Goal: Task Accomplishment & Management: Use online tool/utility

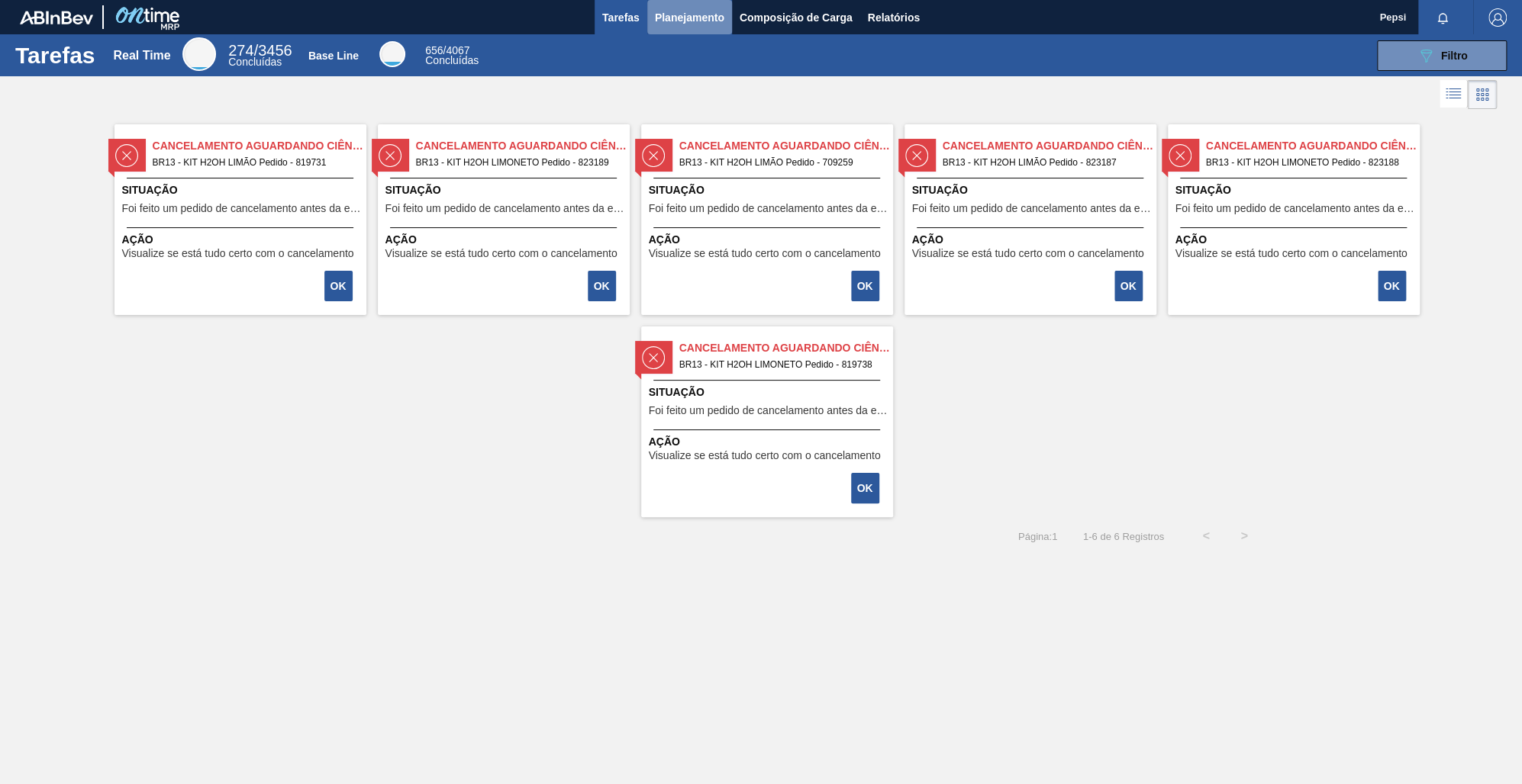
click at [681, 20] on span "Planejamento" at bounding box center [689, 18] width 69 height 18
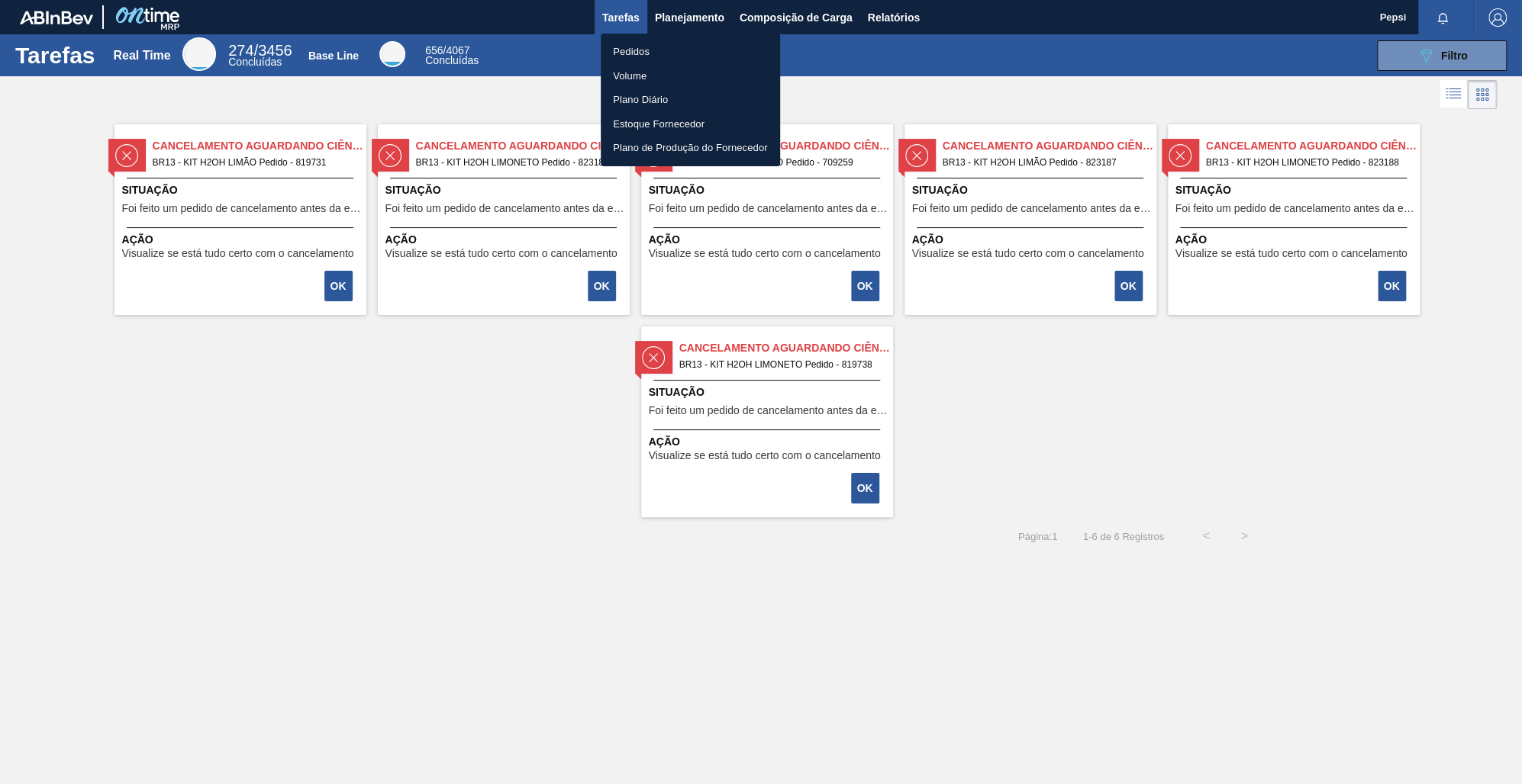
click at [649, 55] on li "Pedidos" at bounding box center [691, 51] width 179 height 24
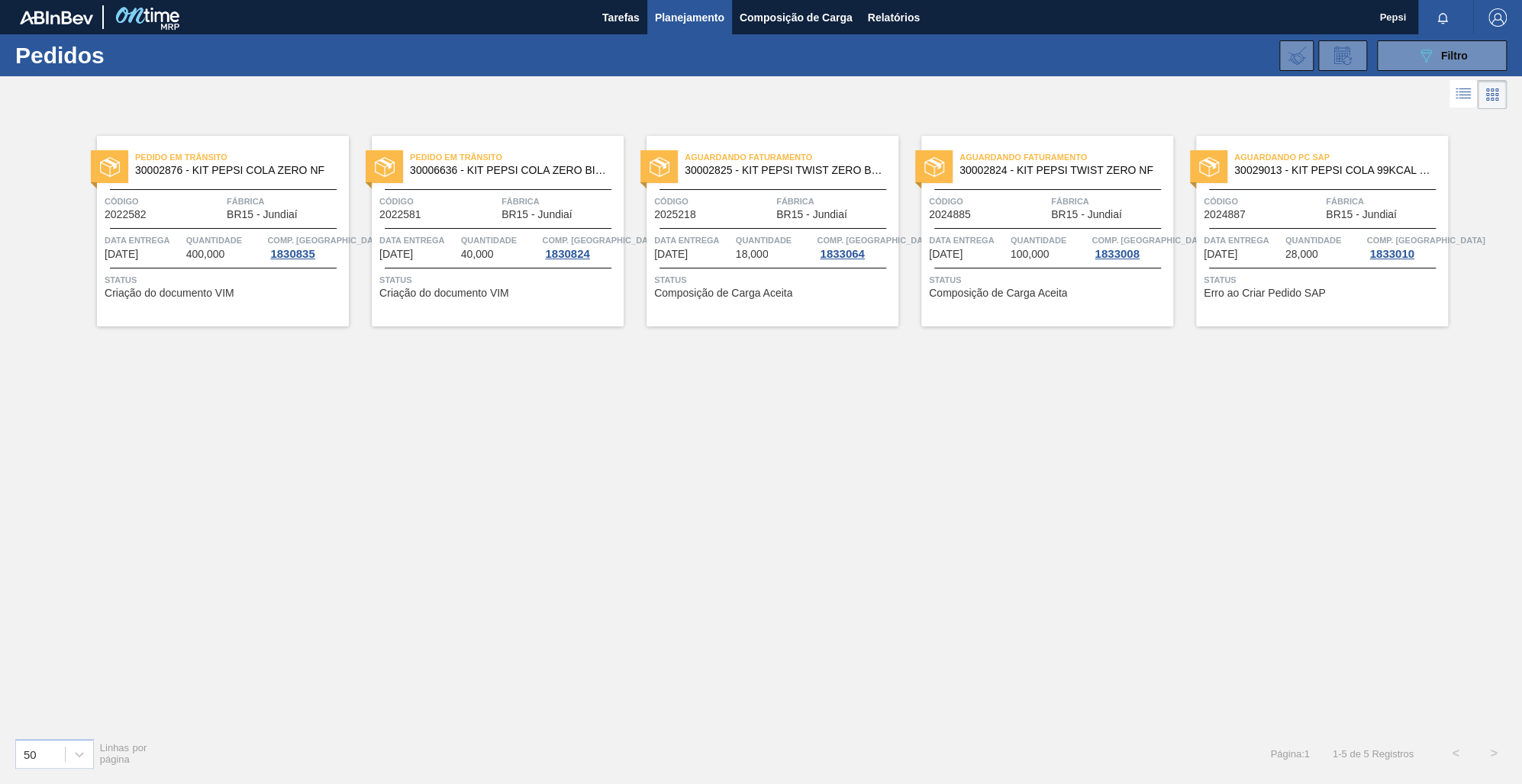
drag, startPoint x: 1027, startPoint y: 554, endPoint x: 1078, endPoint y: 512, distance: 66.1
click at [1027, 554] on div "Pedido em Trânsito 30002876 - KIT PEPSI COLA ZERO NF Código 2022582 Fábrica BR1…" at bounding box center [761, 419] width 1522 height 612
click at [1445, 52] on span "Filtro" at bounding box center [1455, 55] width 27 height 13
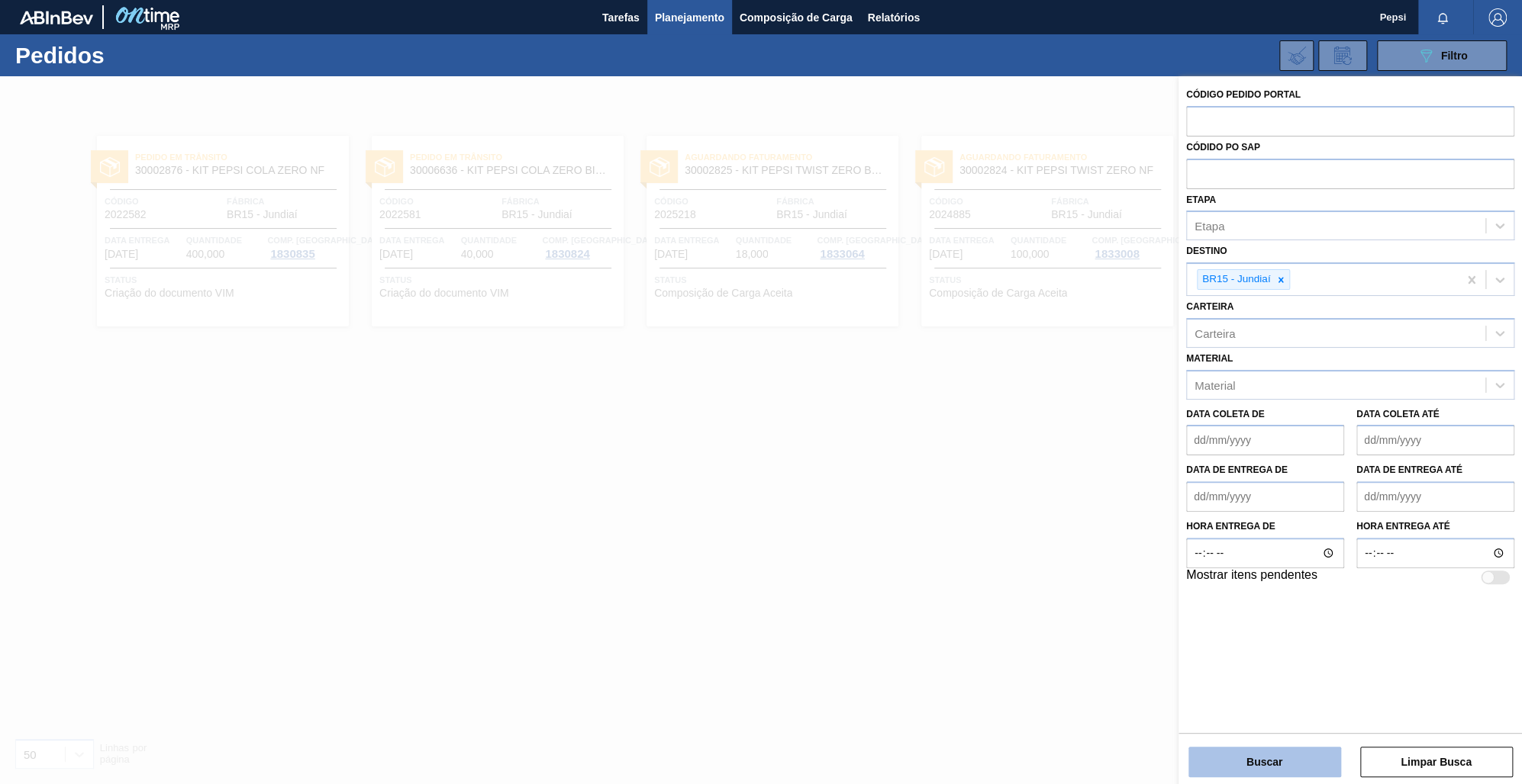
click at [1295, 764] on button "Buscar" at bounding box center [1265, 762] width 152 height 30
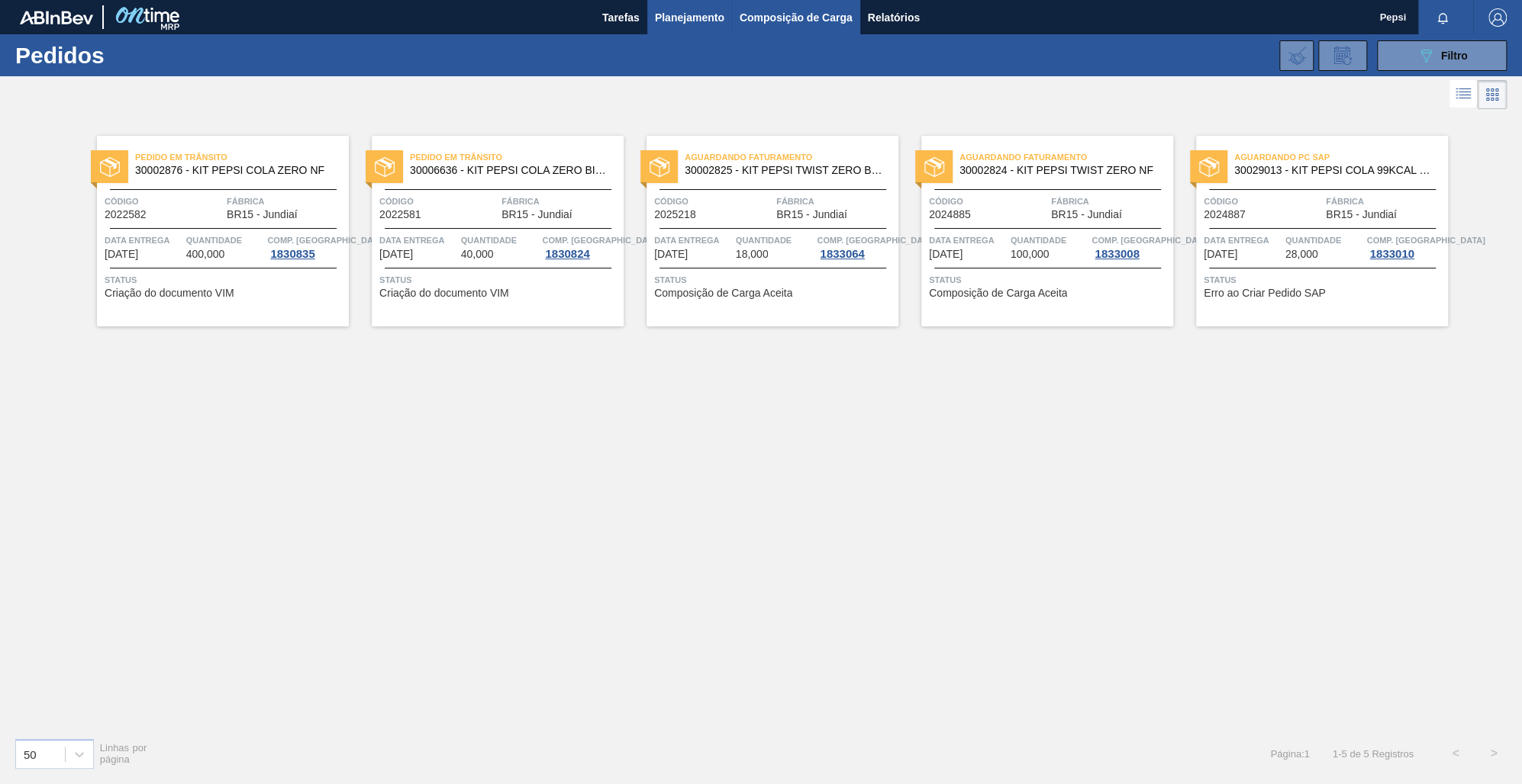
click at [767, 13] on span "Composição de Carga" at bounding box center [796, 18] width 113 height 18
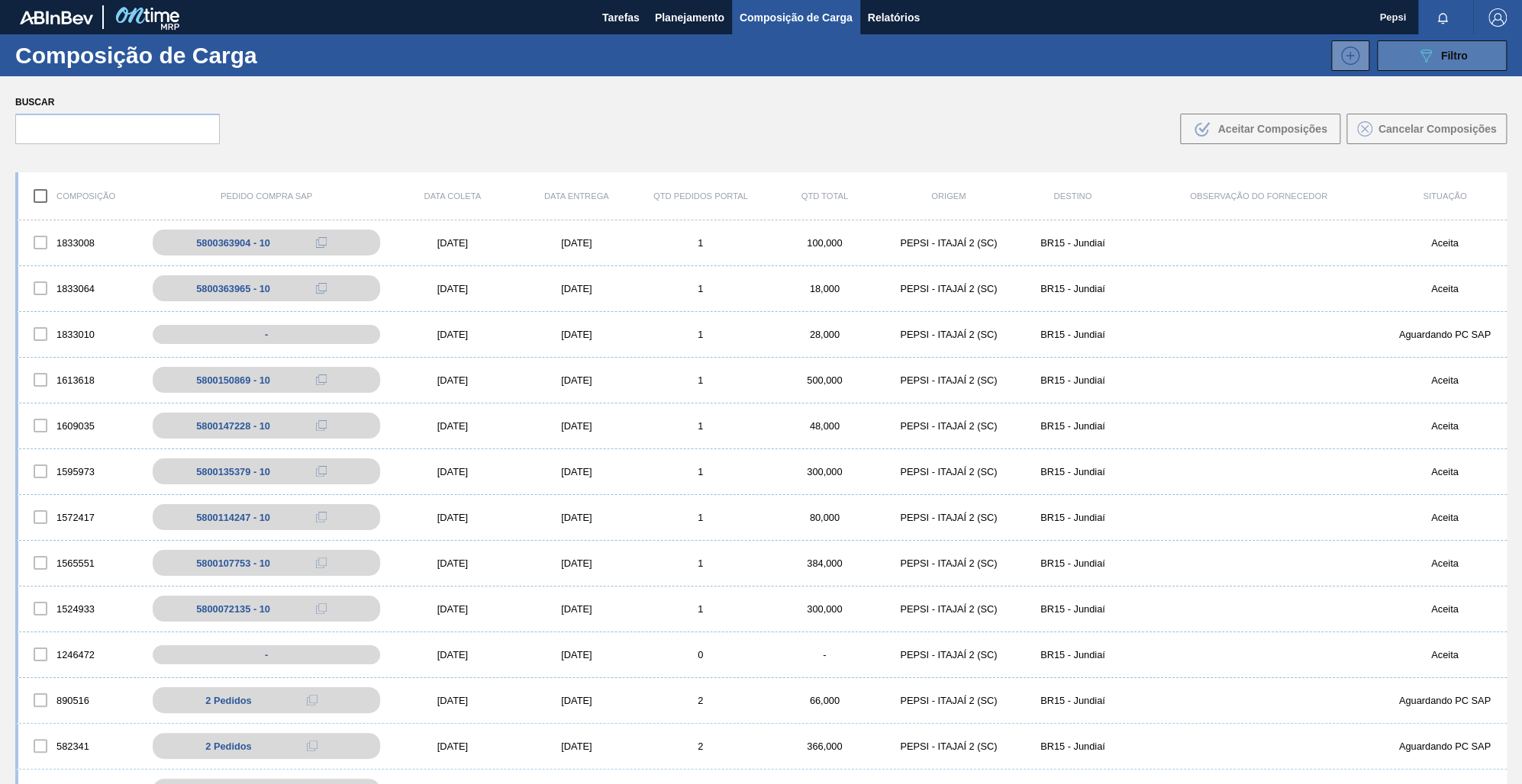
click at [1463, 62] on div "089F7B8B-B2A5-4AFE-B5C0-19BA573D28AC Filtro" at bounding box center [1442, 56] width 51 height 18
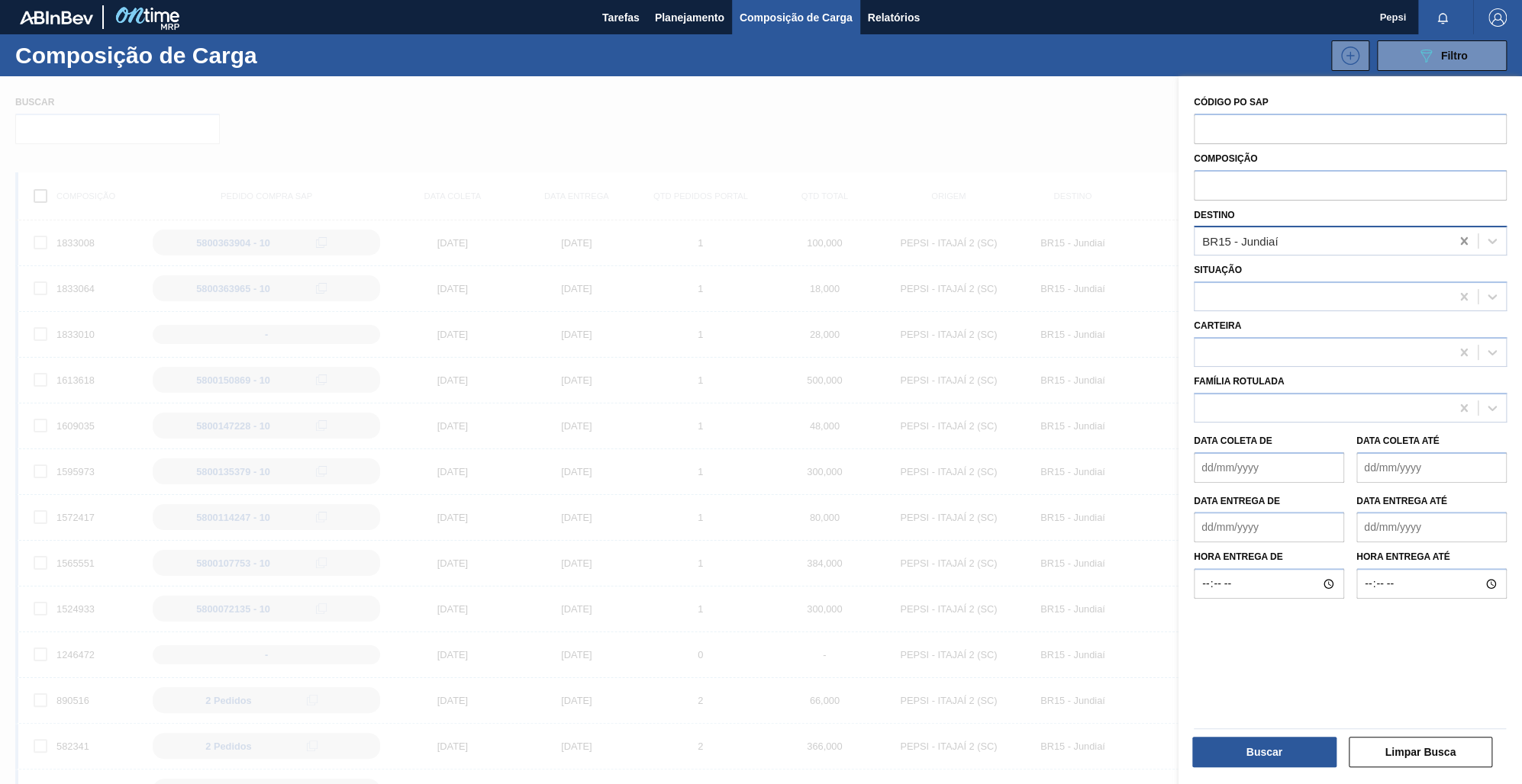
click at [1463, 244] on icon at bounding box center [1464, 241] width 15 height 15
click at [1237, 245] on div at bounding box center [1322, 241] width 255 height 22
type input "jundiaí"
click at [1325, 281] on div "BR15 - Jundiaí" at bounding box center [1350, 279] width 313 height 28
click at [1278, 751] on button "Buscar" at bounding box center [1264, 752] width 144 height 30
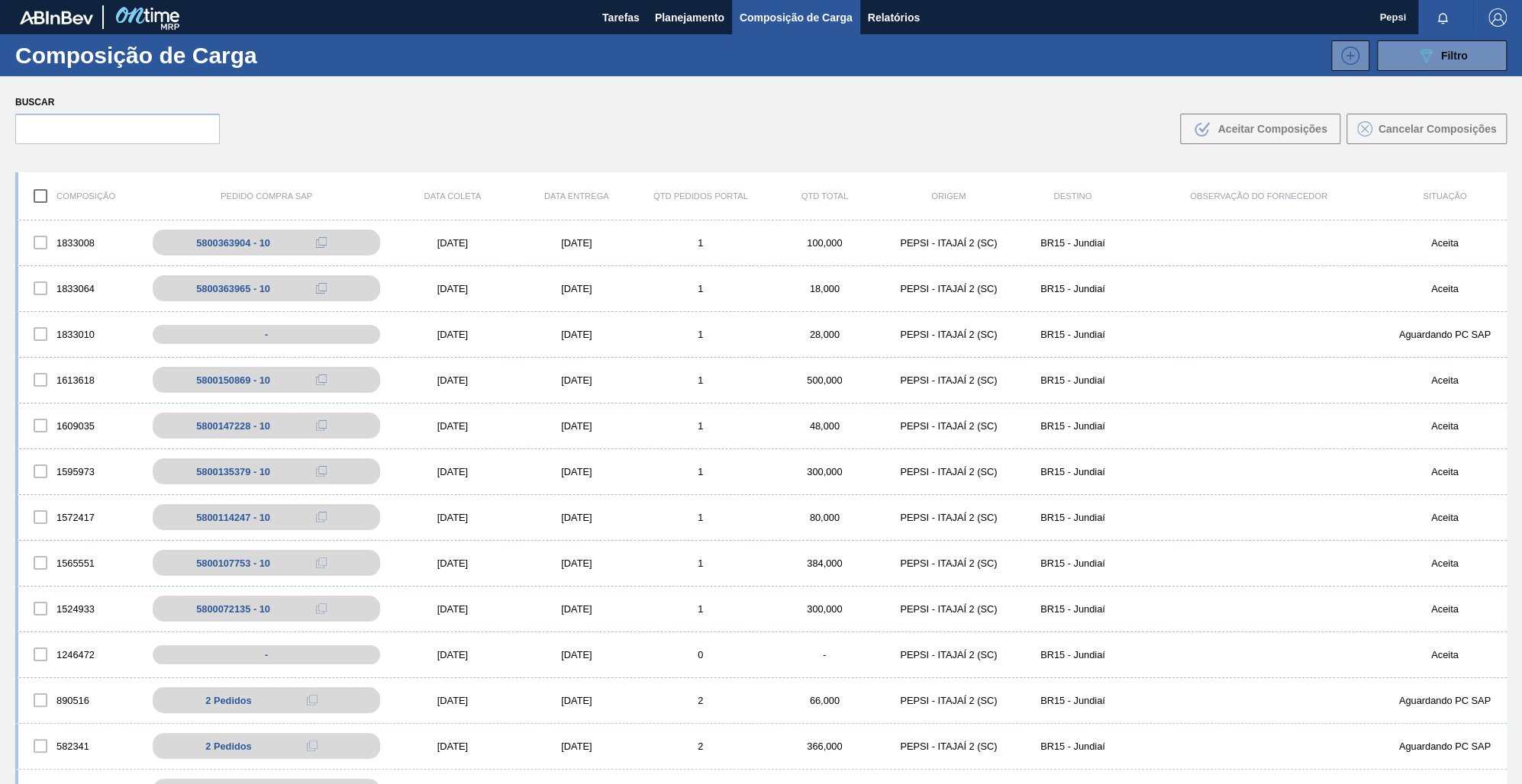
click at [327, 290] on icon at bounding box center [321, 288] width 11 height 11
click at [334, 288] on icon at bounding box center [337, 288] width 11 height 11
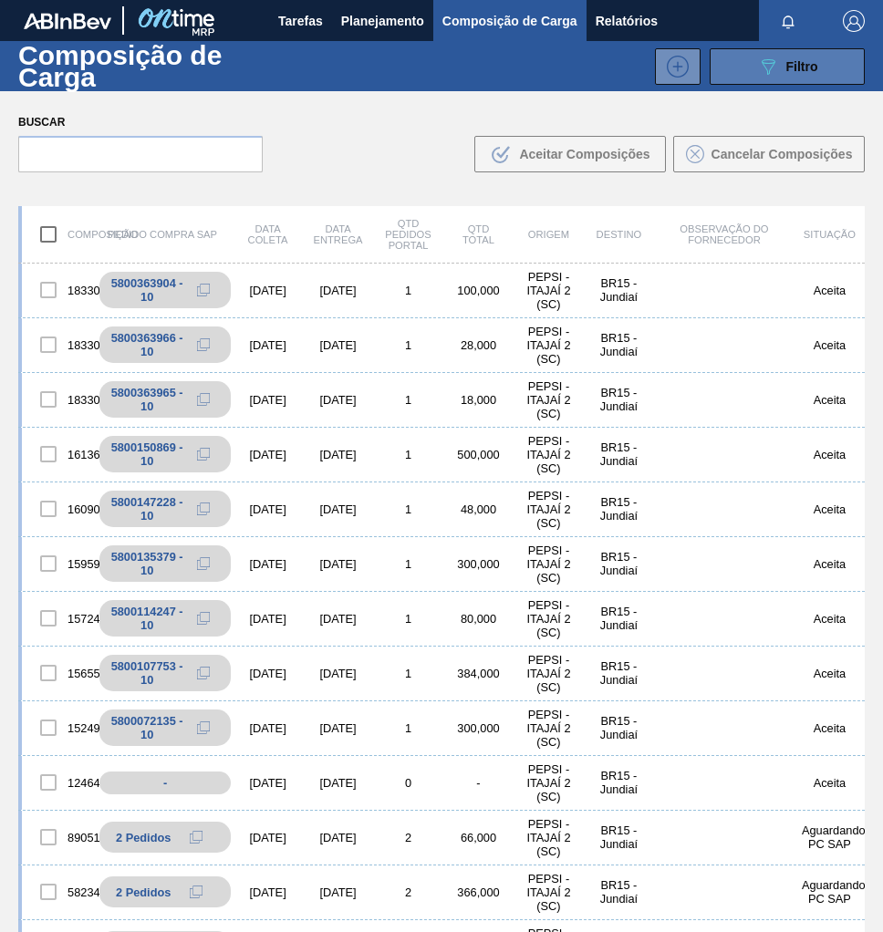
click at [787, 77] on div "089F7B8B-B2A5-4AFE-B5C0-19BA573D28AC Filtro" at bounding box center [787, 67] width 61 height 22
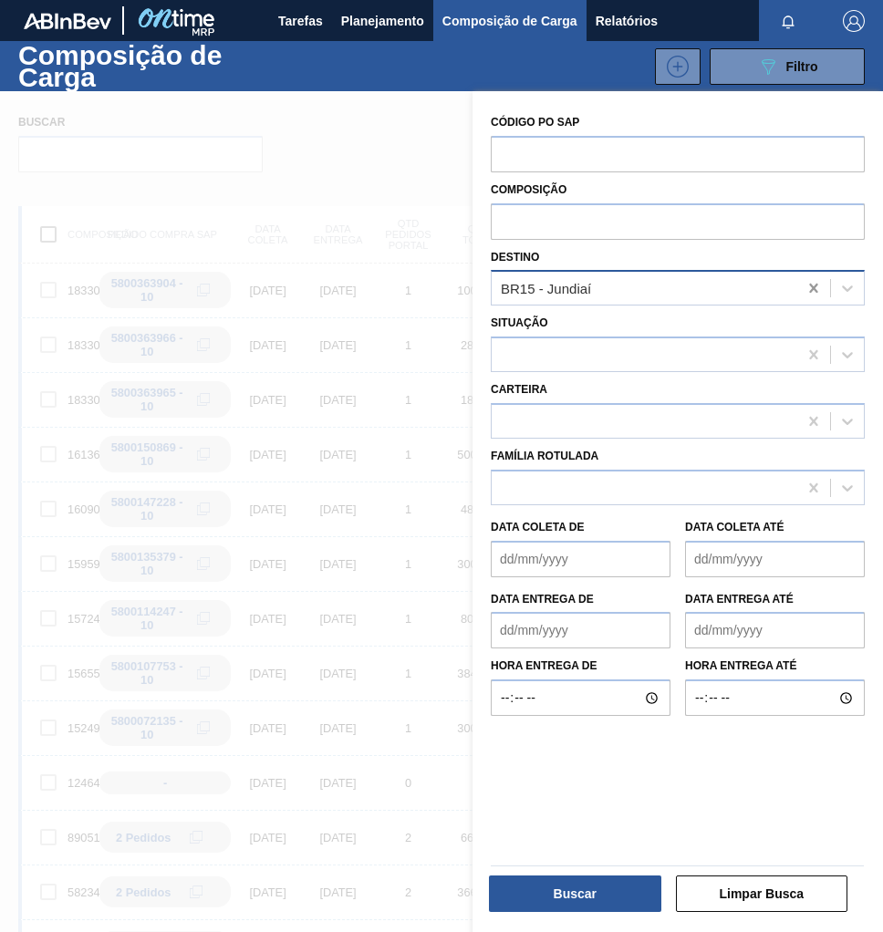
click at [804, 287] on icon at bounding box center [813, 288] width 18 height 18
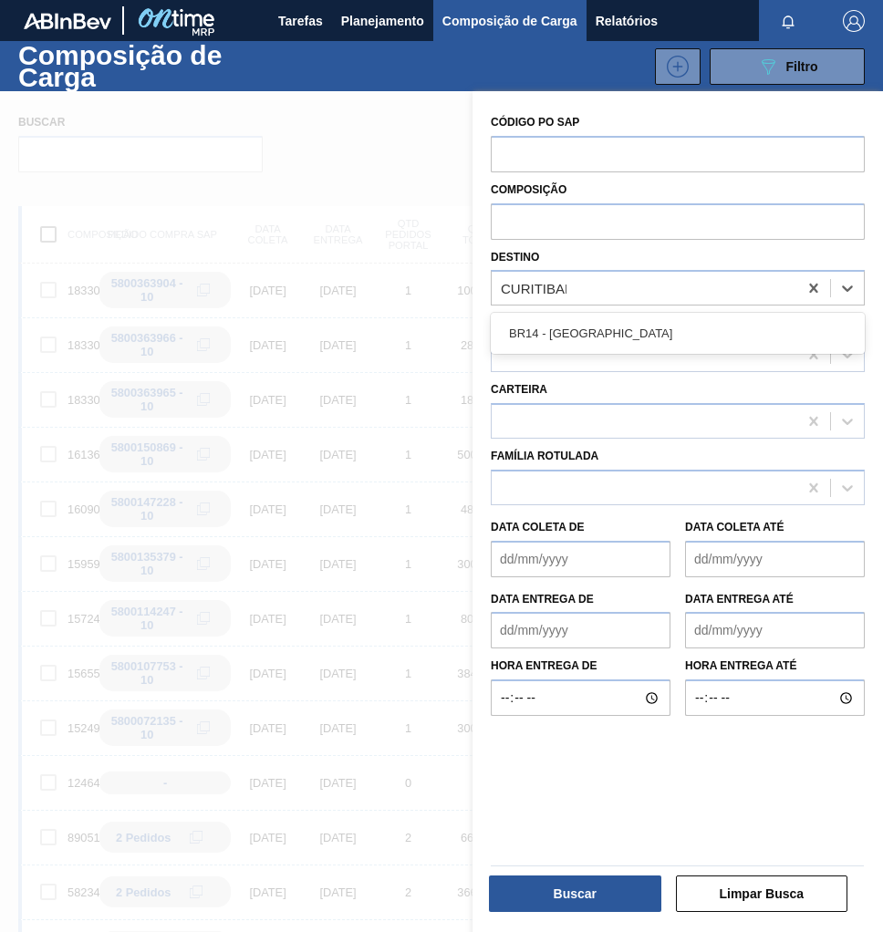
type input "CURITIBANA"
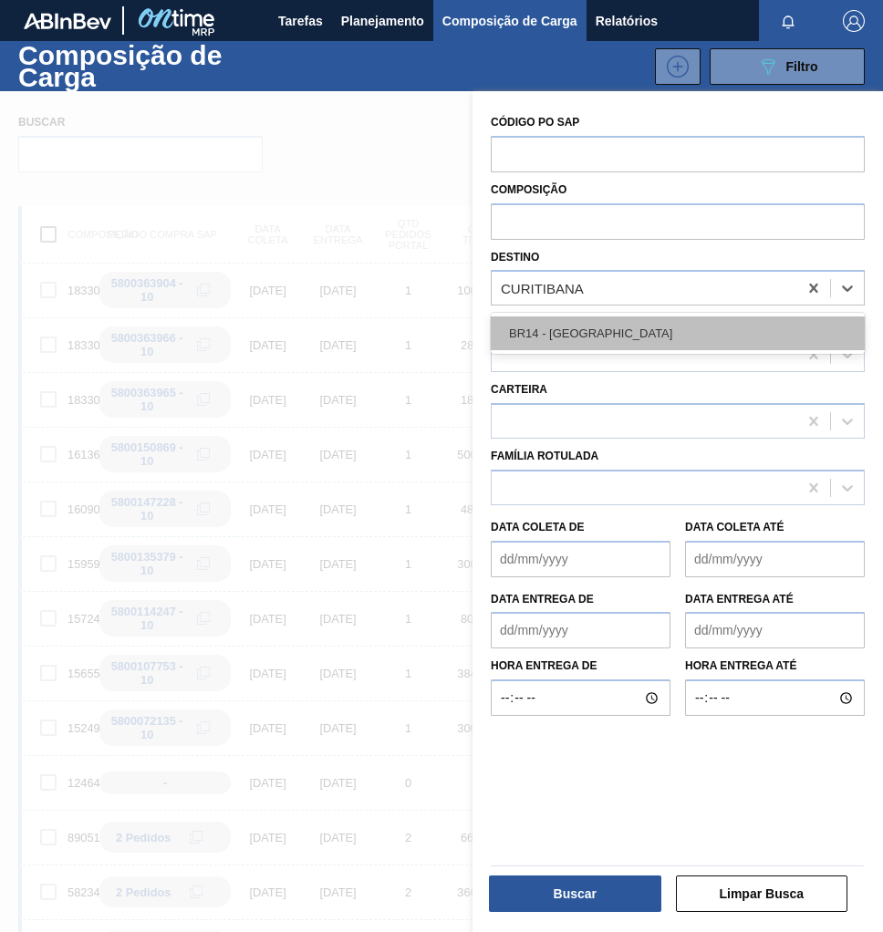
click at [668, 346] on div "BR14 - [GEOGRAPHIC_DATA]" at bounding box center [678, 333] width 374 height 34
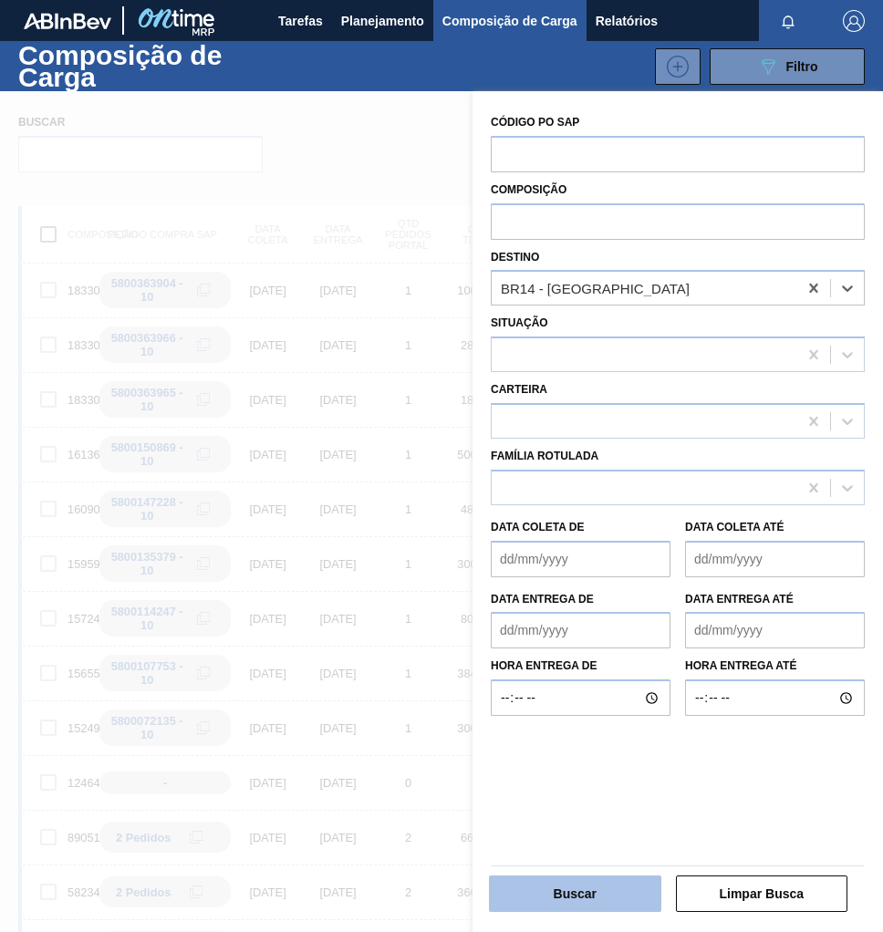
click at [599, 908] on button "Buscar" at bounding box center [575, 893] width 172 height 36
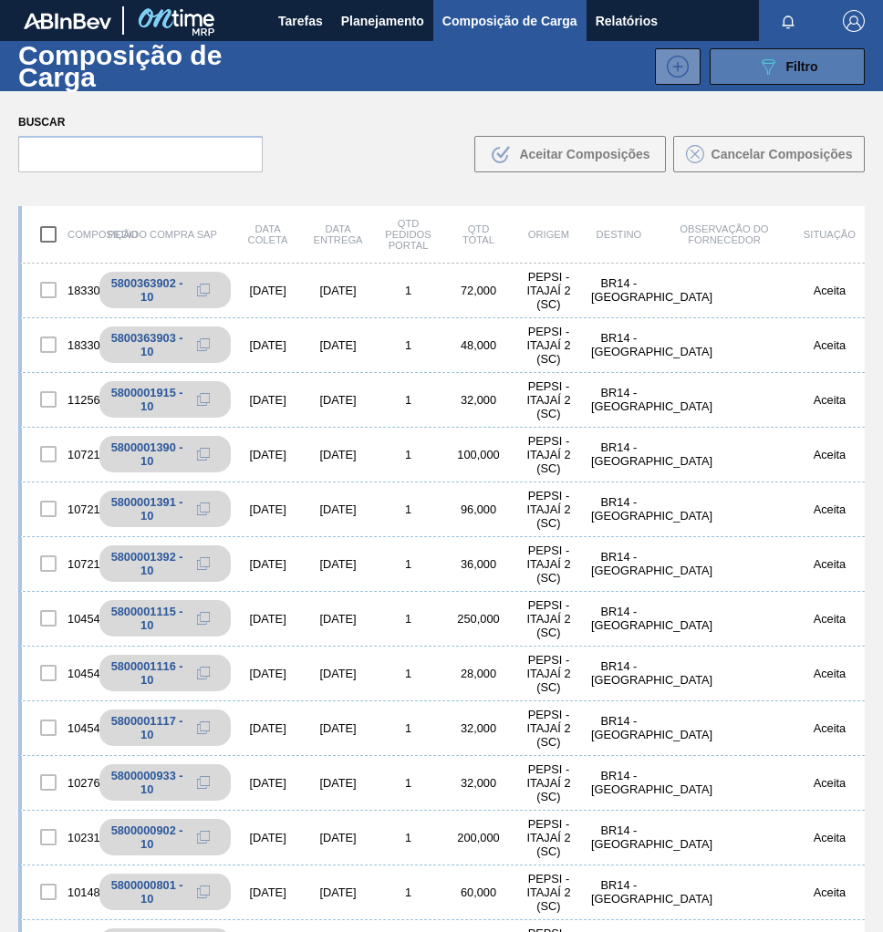
click at [752, 74] on button "089F7B8B-B2A5-4AFE-B5C0-19BA573D28AC Filtro" at bounding box center [786, 66] width 155 height 36
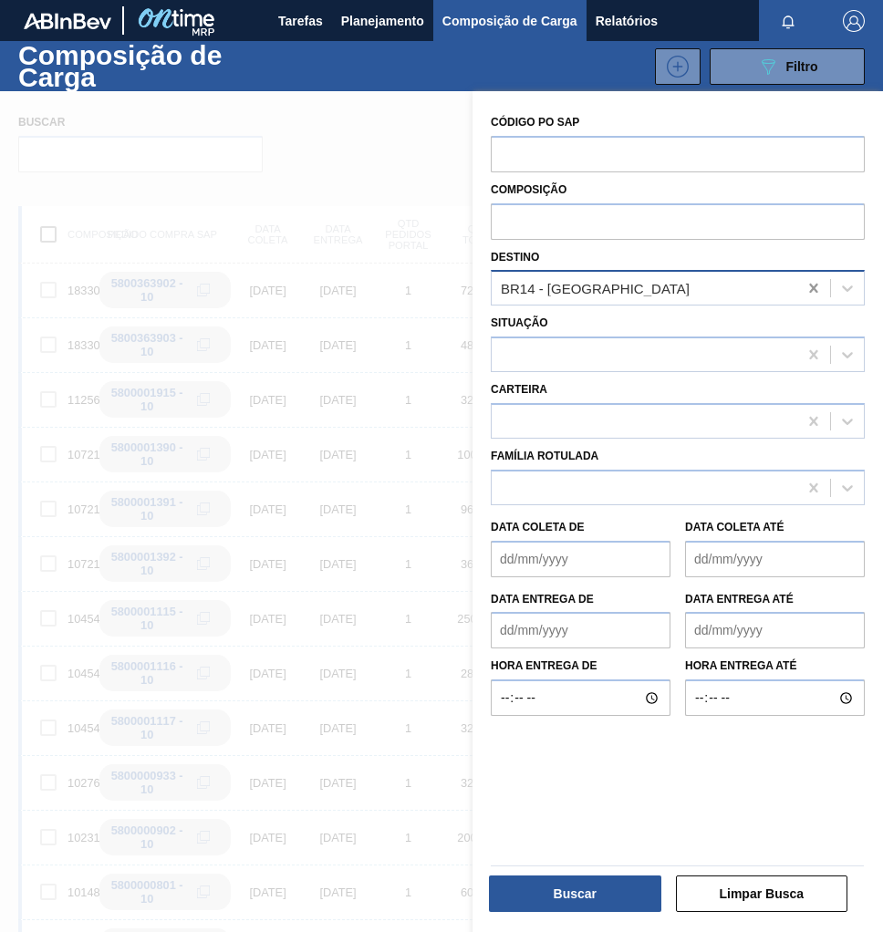
click at [804, 287] on icon at bounding box center [813, 288] width 18 height 18
type input "JUNDI"
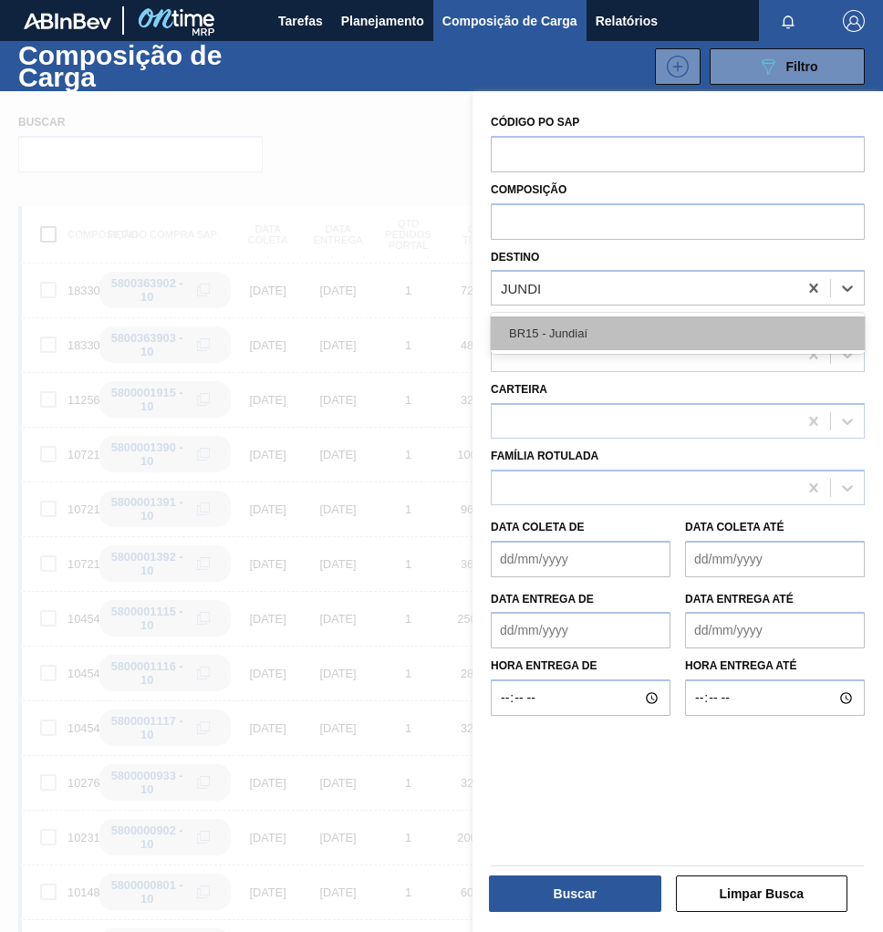
click at [685, 336] on div "BR15 - Jundiaí" at bounding box center [678, 333] width 374 height 34
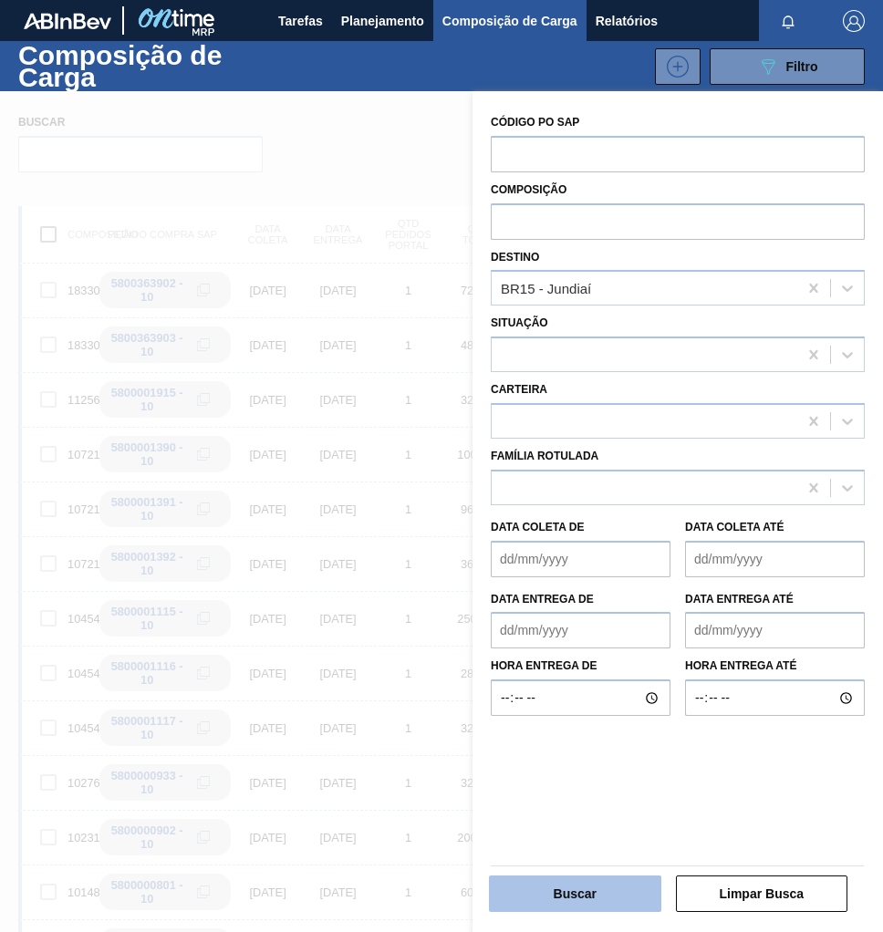
click at [544, 902] on button "Buscar" at bounding box center [575, 893] width 172 height 36
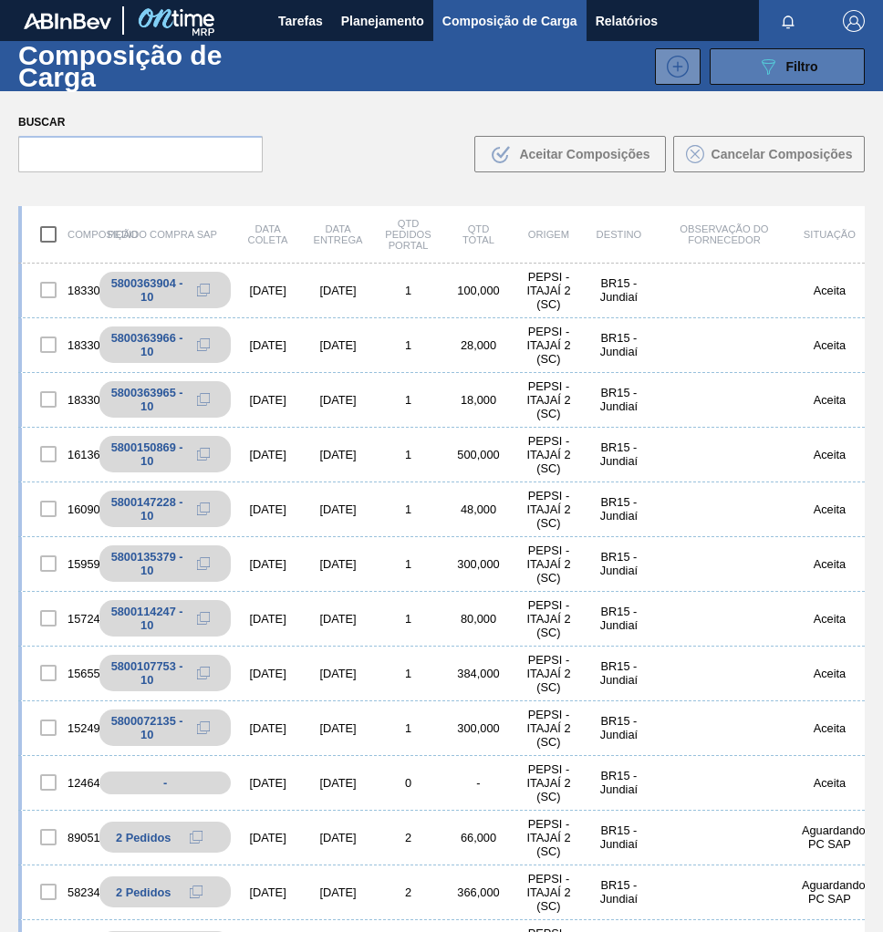
click at [788, 78] on button "089F7B8B-B2A5-4AFE-B5C0-19BA573D28AC Filtro" at bounding box center [786, 66] width 155 height 36
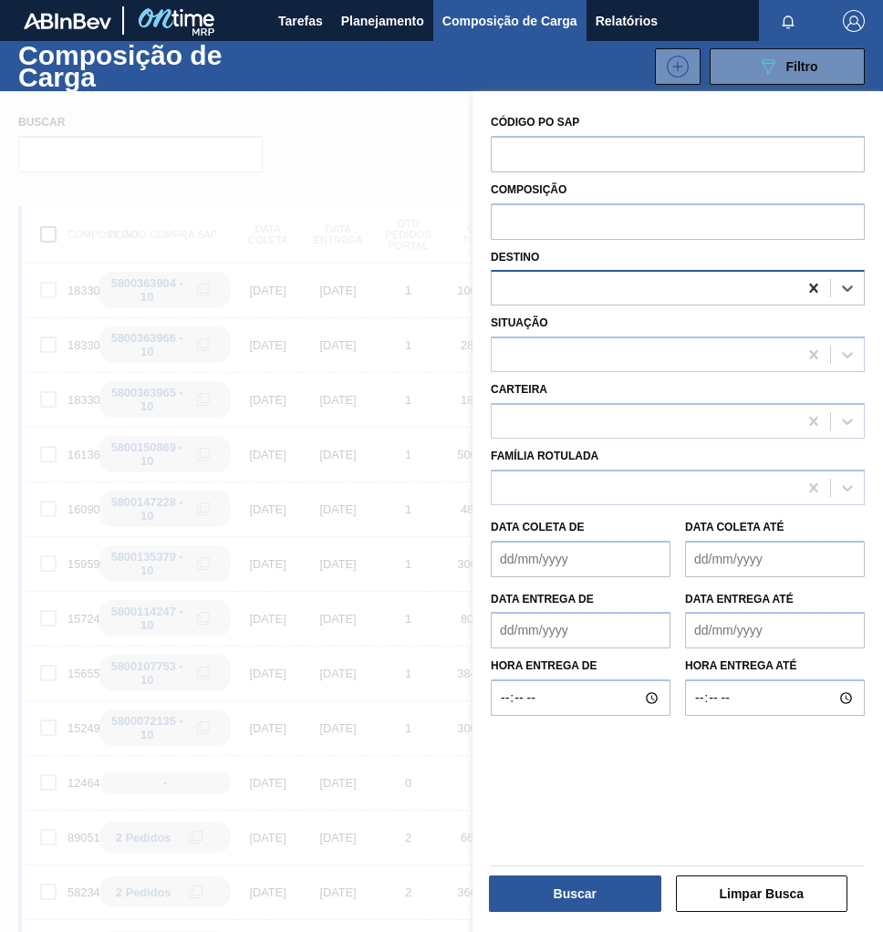
click at [815, 287] on icon at bounding box center [813, 288] width 18 height 18
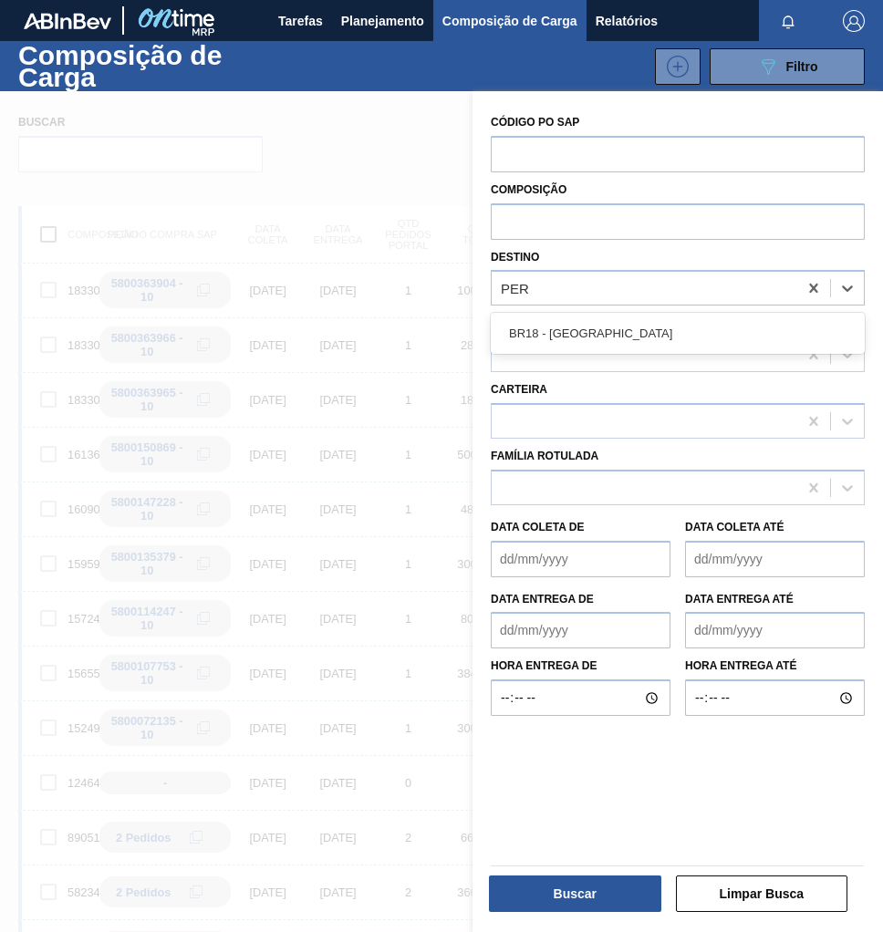
type input "PERN"
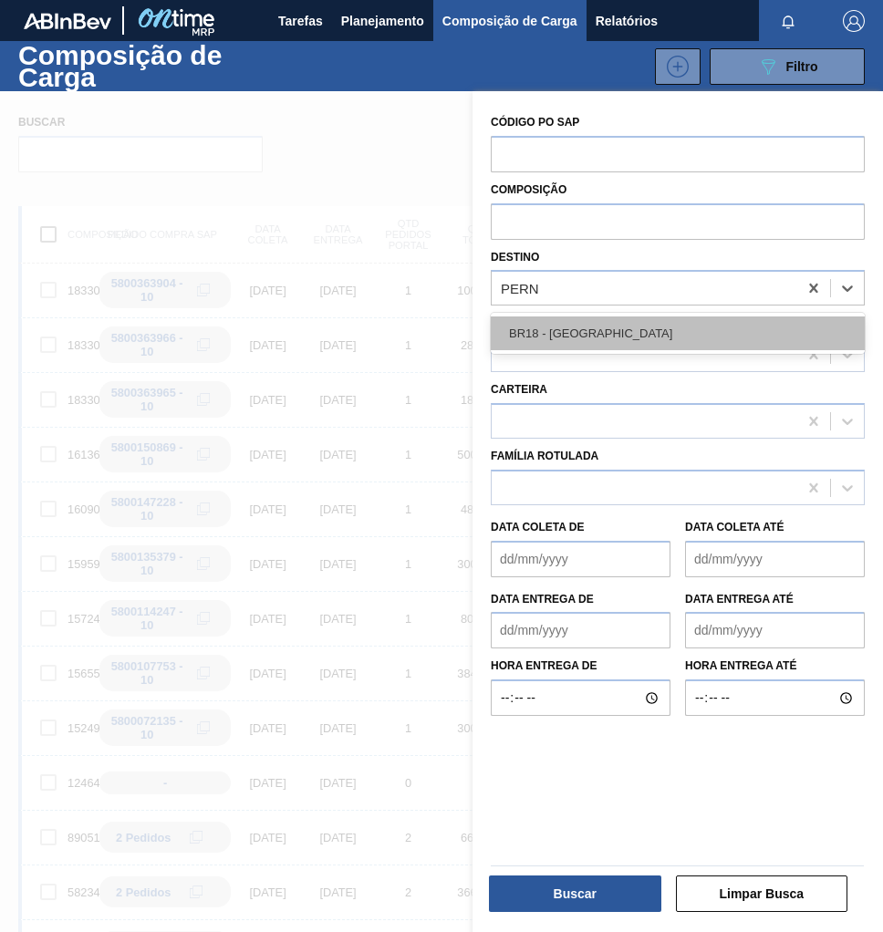
click at [581, 343] on div "BR18 - [GEOGRAPHIC_DATA]" at bounding box center [678, 333] width 374 height 34
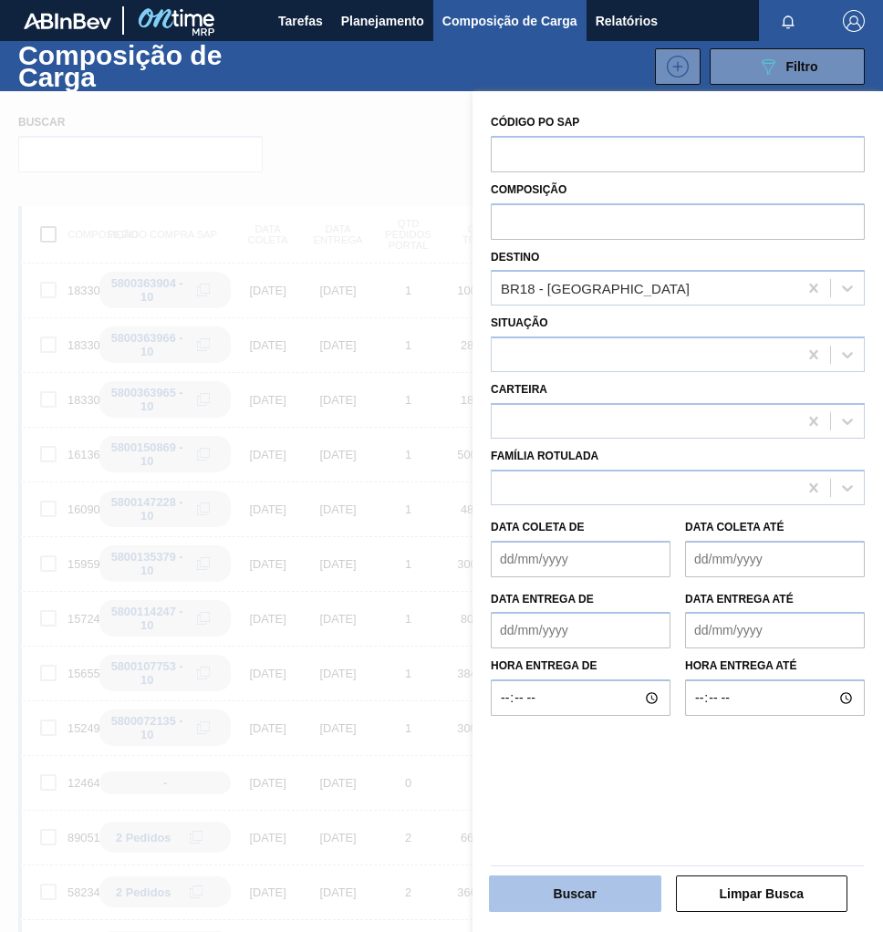
click at [600, 886] on button "Buscar" at bounding box center [575, 893] width 172 height 36
